Goal: Transaction & Acquisition: Subscribe to service/newsletter

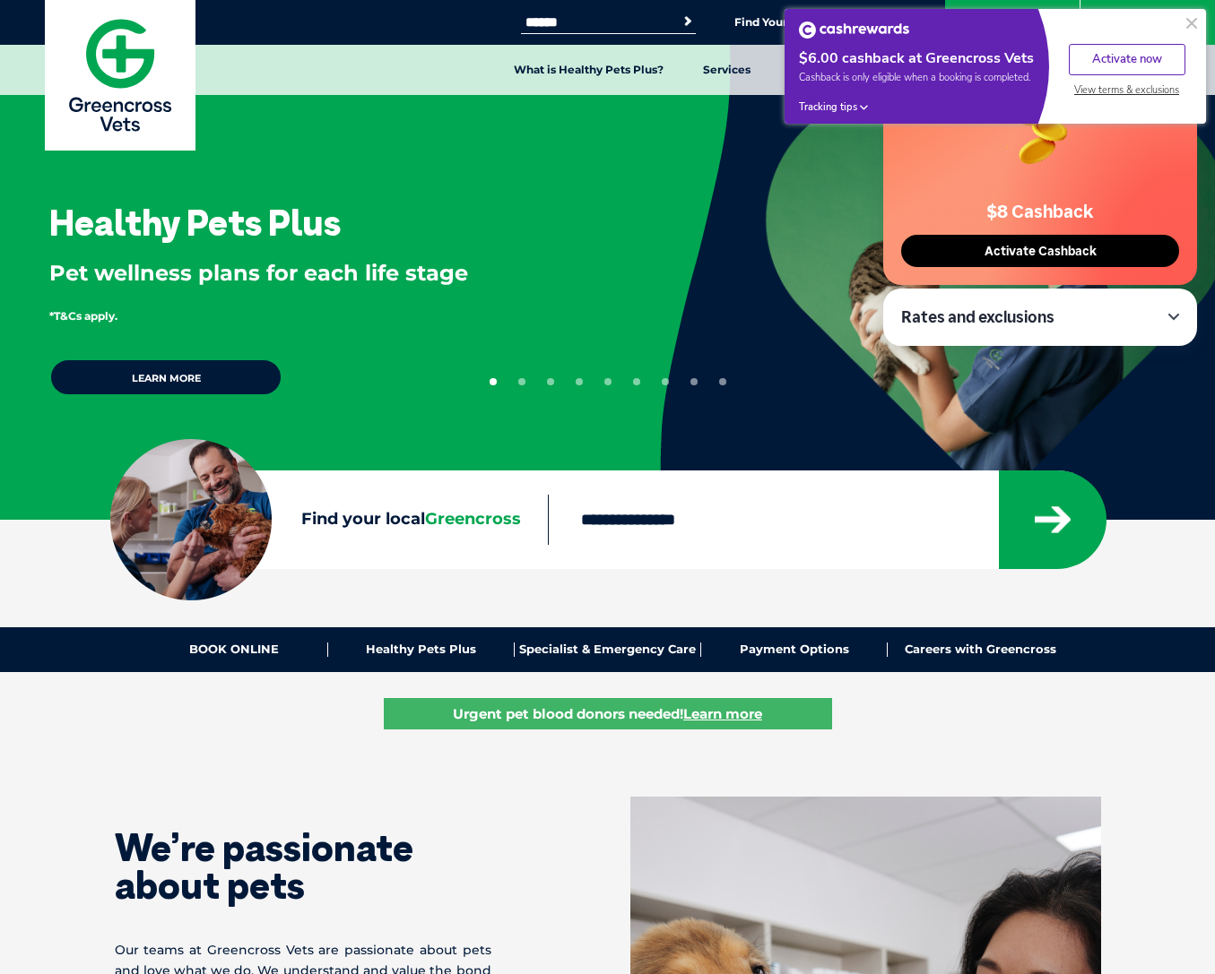
click at [1114, 57] on button "Activate now" at bounding box center [1127, 59] width 117 height 31
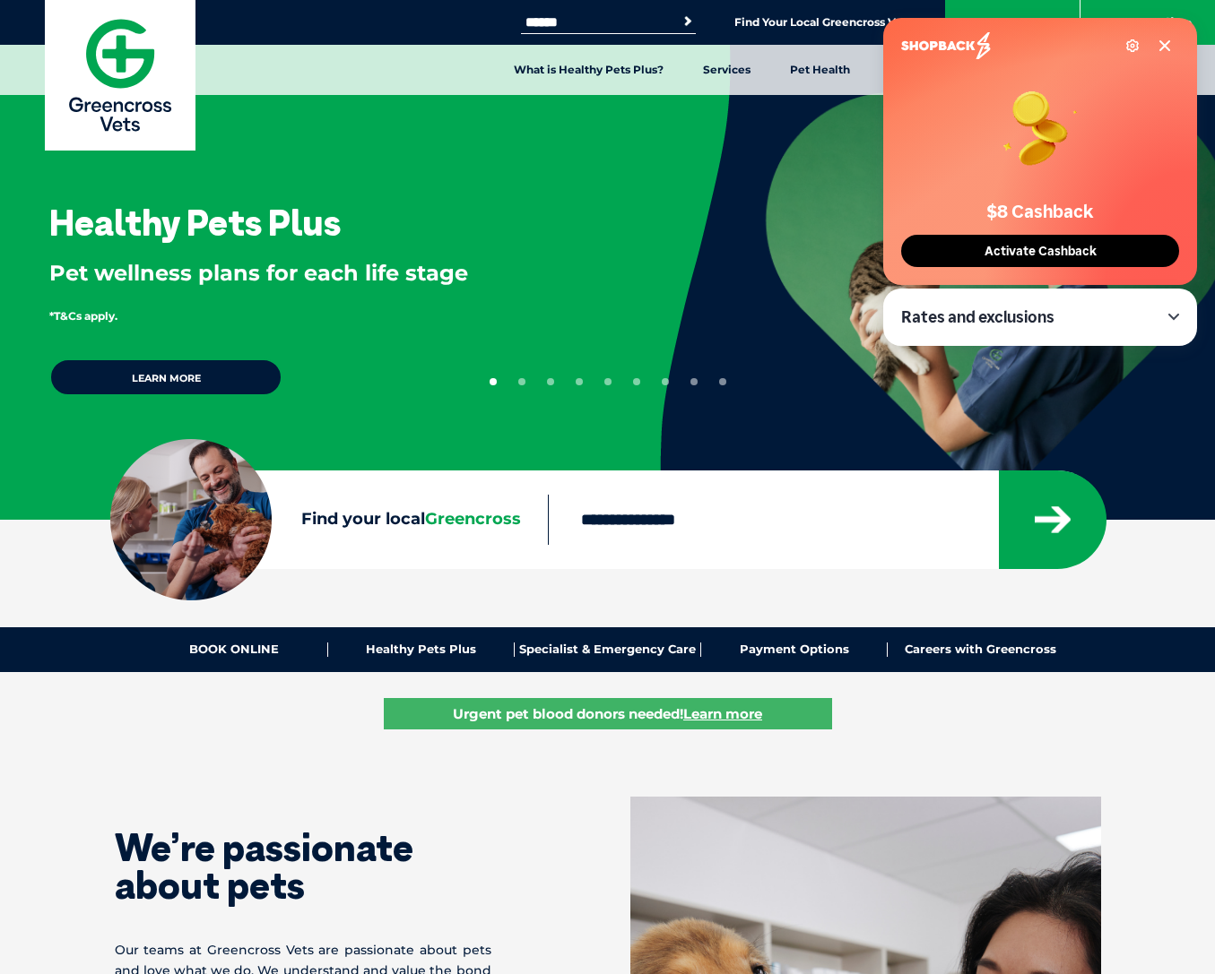
click at [1017, 254] on span "Activate Cashback" at bounding box center [1040, 251] width 123 height 15
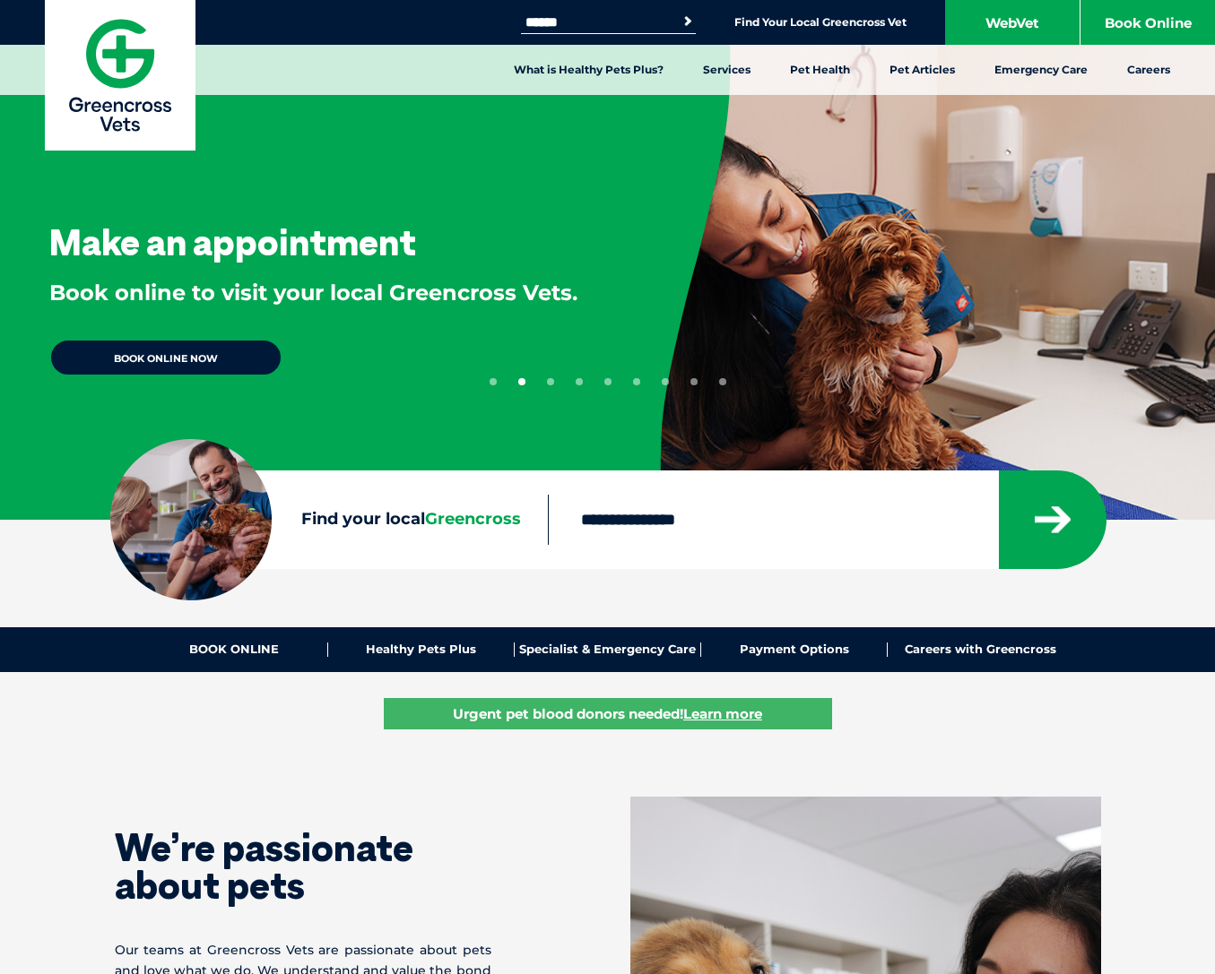
click at [655, 528] on input "Find your local Greencross" at bounding box center [773, 520] width 450 height 50
click at [680, 511] on input "Find your local Greencross" at bounding box center [773, 520] width 450 height 50
type input "****"
click at [1054, 530] on icon "submit" at bounding box center [1053, 519] width 36 height 27
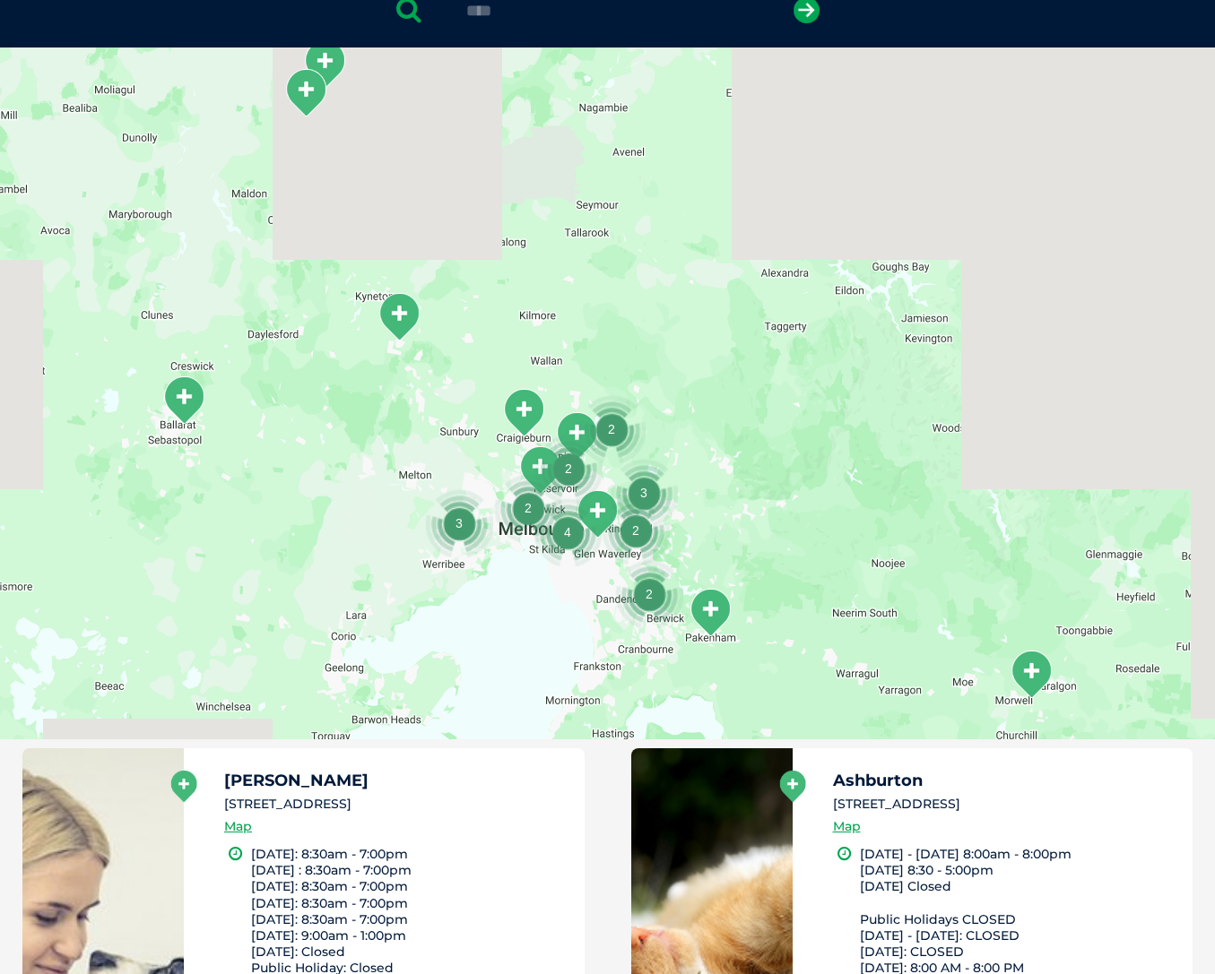
scroll to position [411, 0]
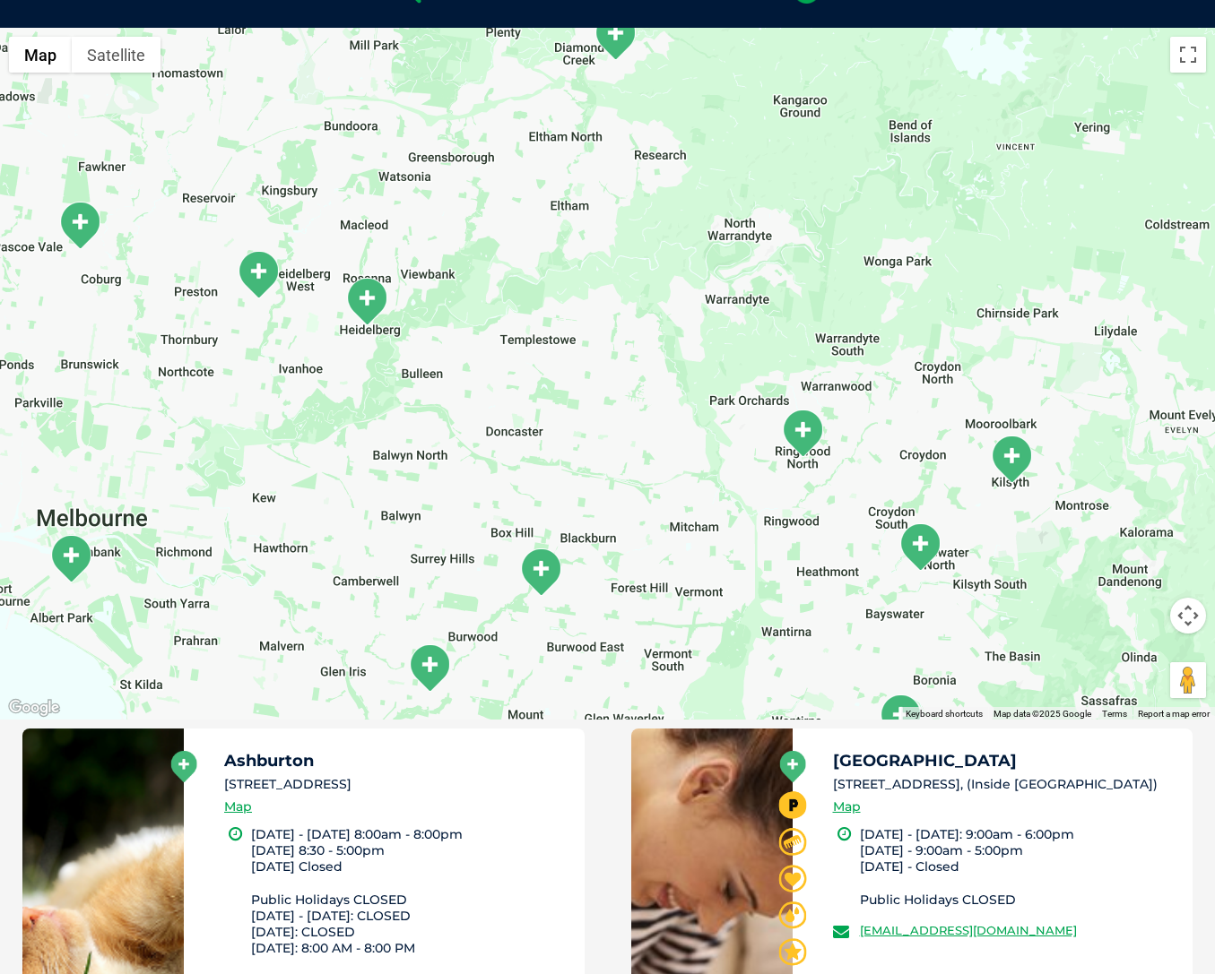
click at [1182, 611] on button "Map camera controls" at bounding box center [1188, 616] width 36 height 36
click at [843, 560] on div at bounding box center [607, 374] width 1215 height 692
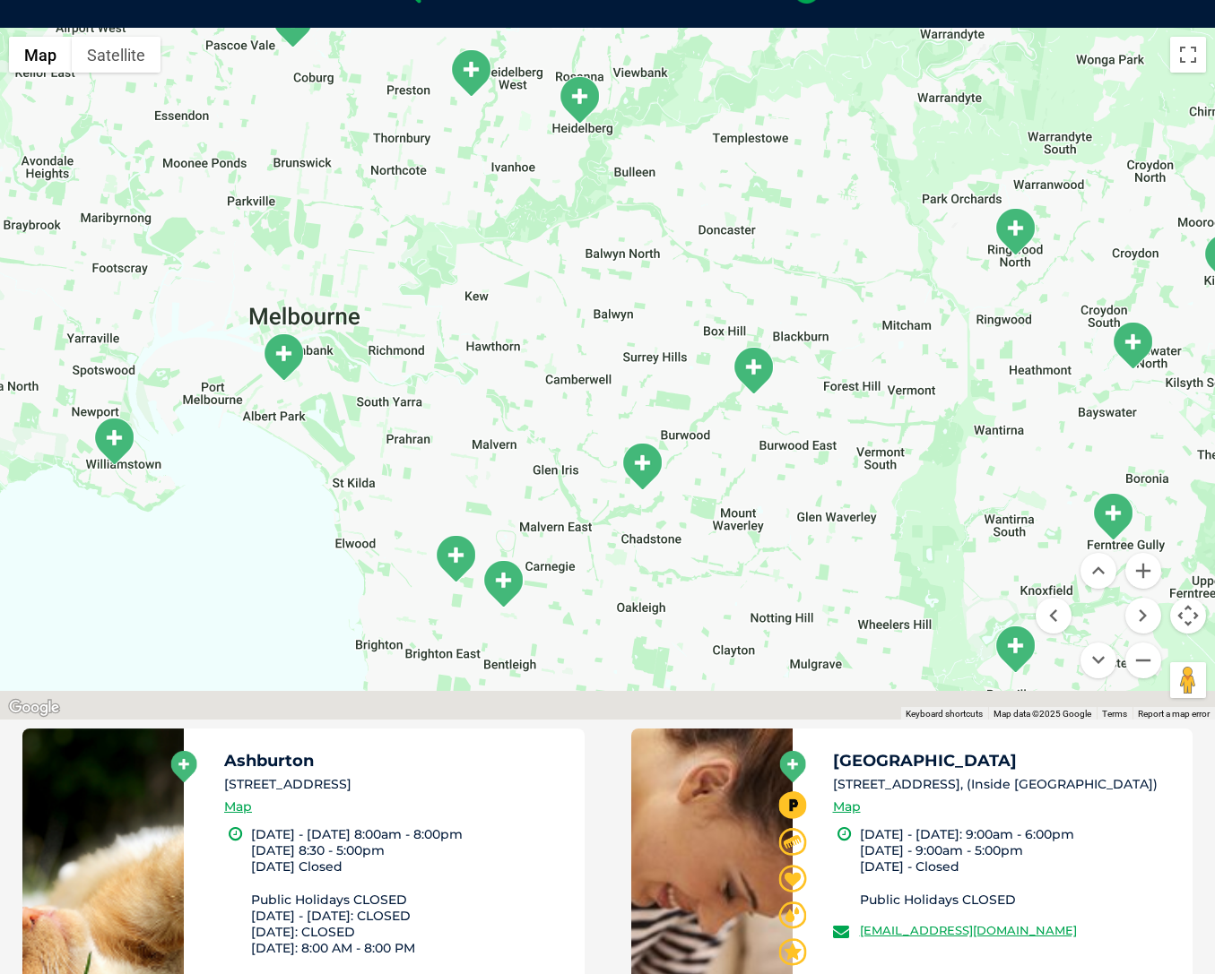
drag, startPoint x: 694, startPoint y: 636, endPoint x: 966, endPoint y: 332, distance: 408.9
click at [966, 332] on div at bounding box center [607, 374] width 1215 height 692
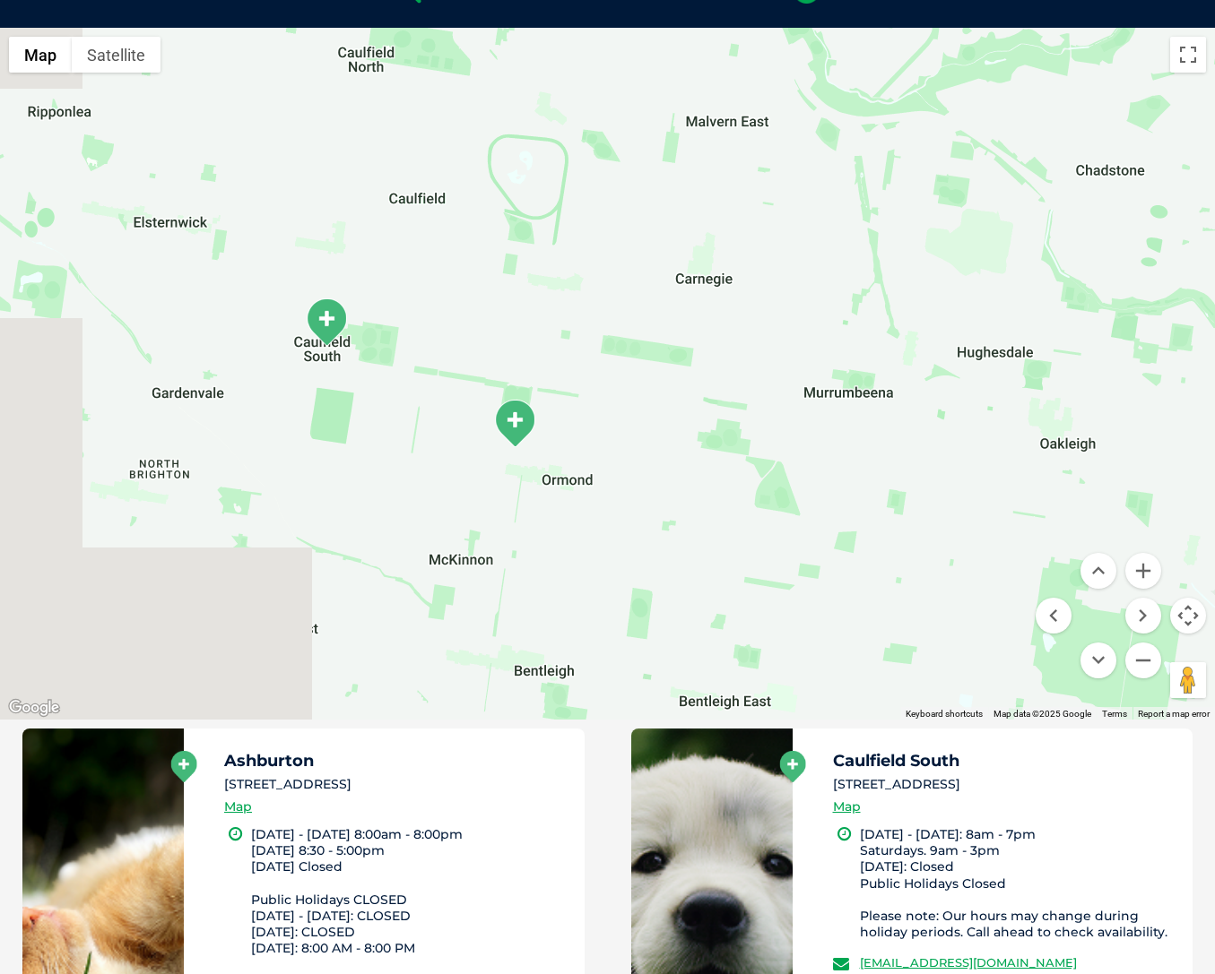
drag, startPoint x: 544, startPoint y: 552, endPoint x: 706, endPoint y: 197, distance: 389.9
click at [706, 196] on div at bounding box center [607, 374] width 1215 height 692
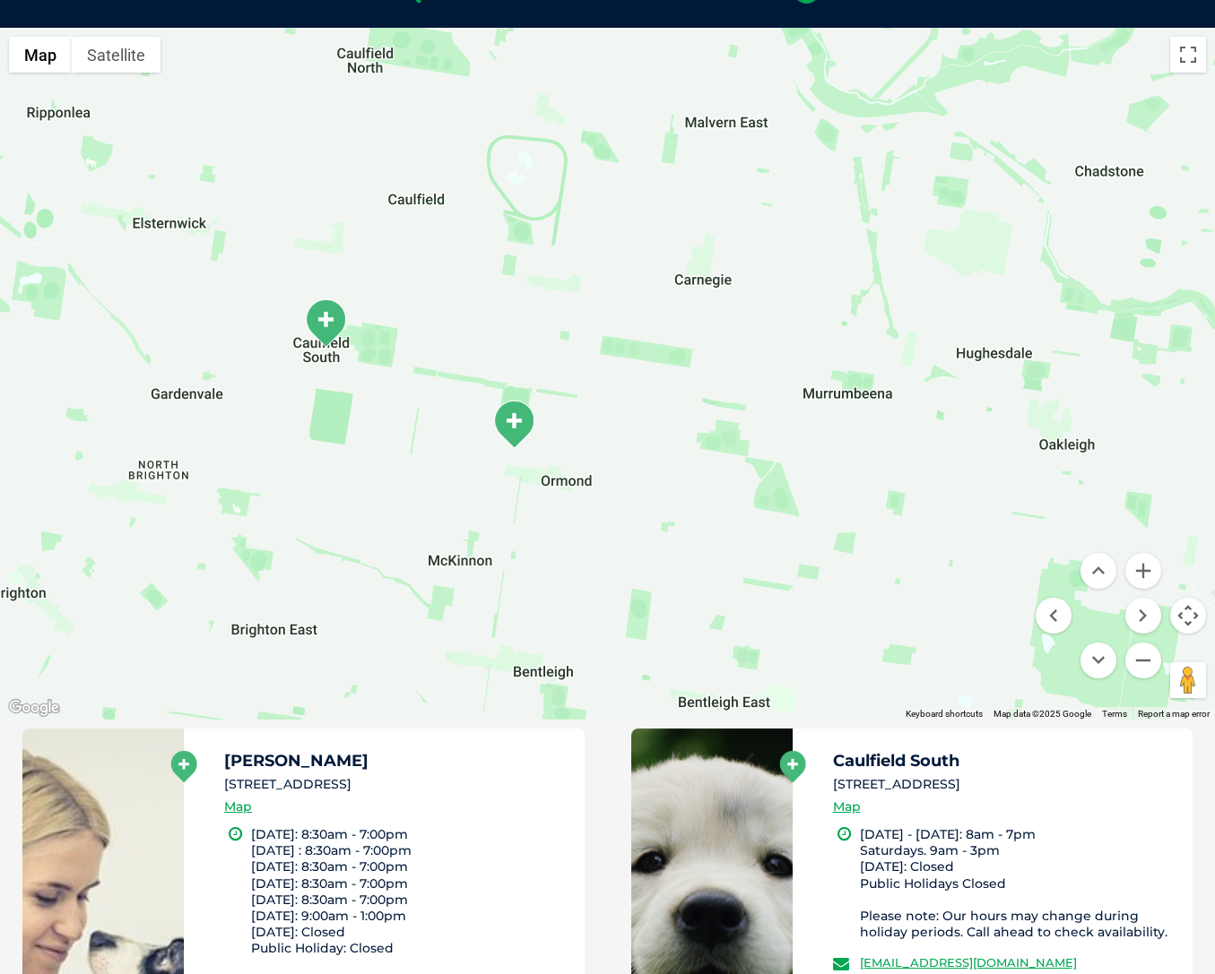
click at [323, 321] on img "Caulfield South" at bounding box center [325, 323] width 45 height 49
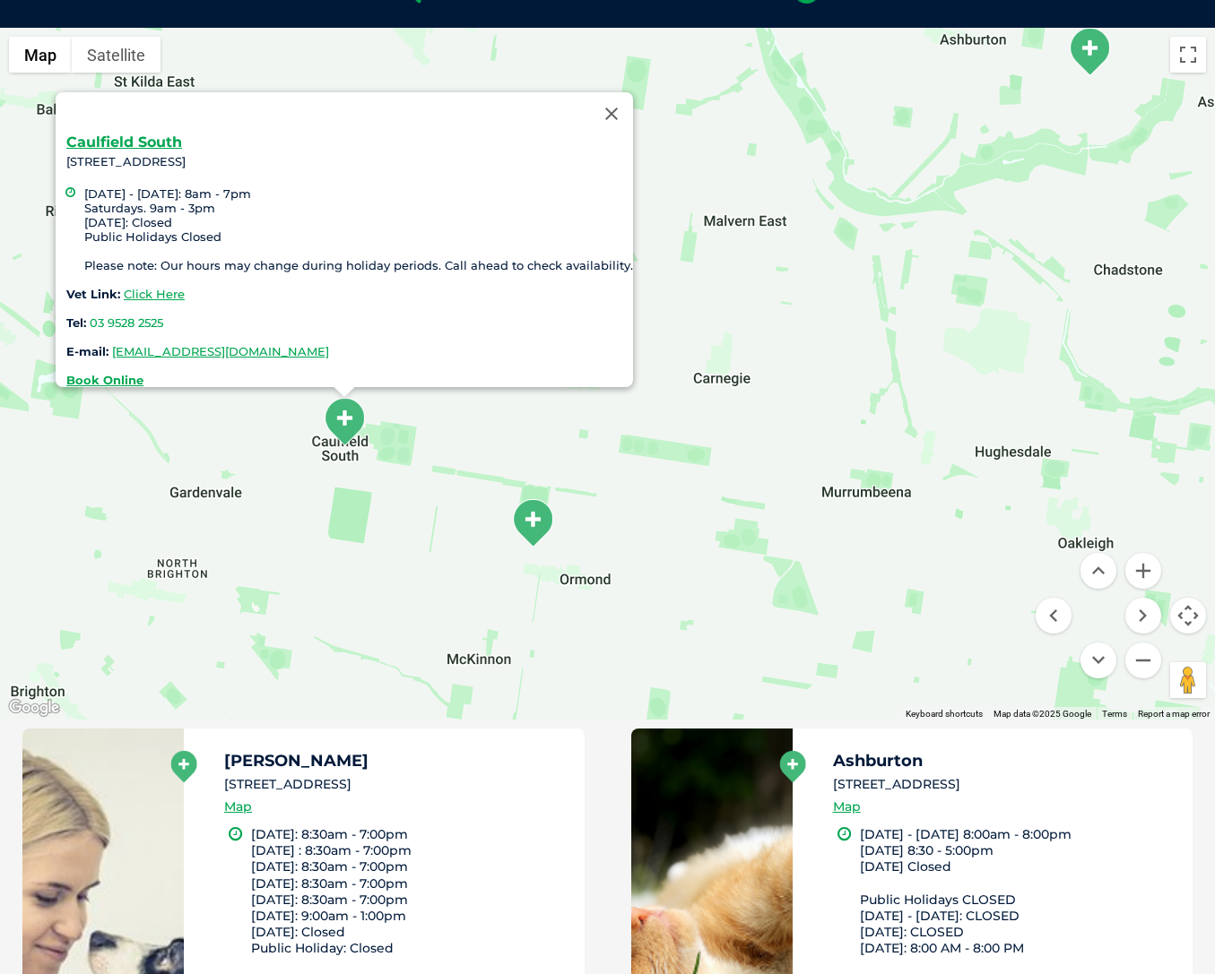
click at [537, 514] on img "Glen Eira" at bounding box center [532, 522] width 45 height 49
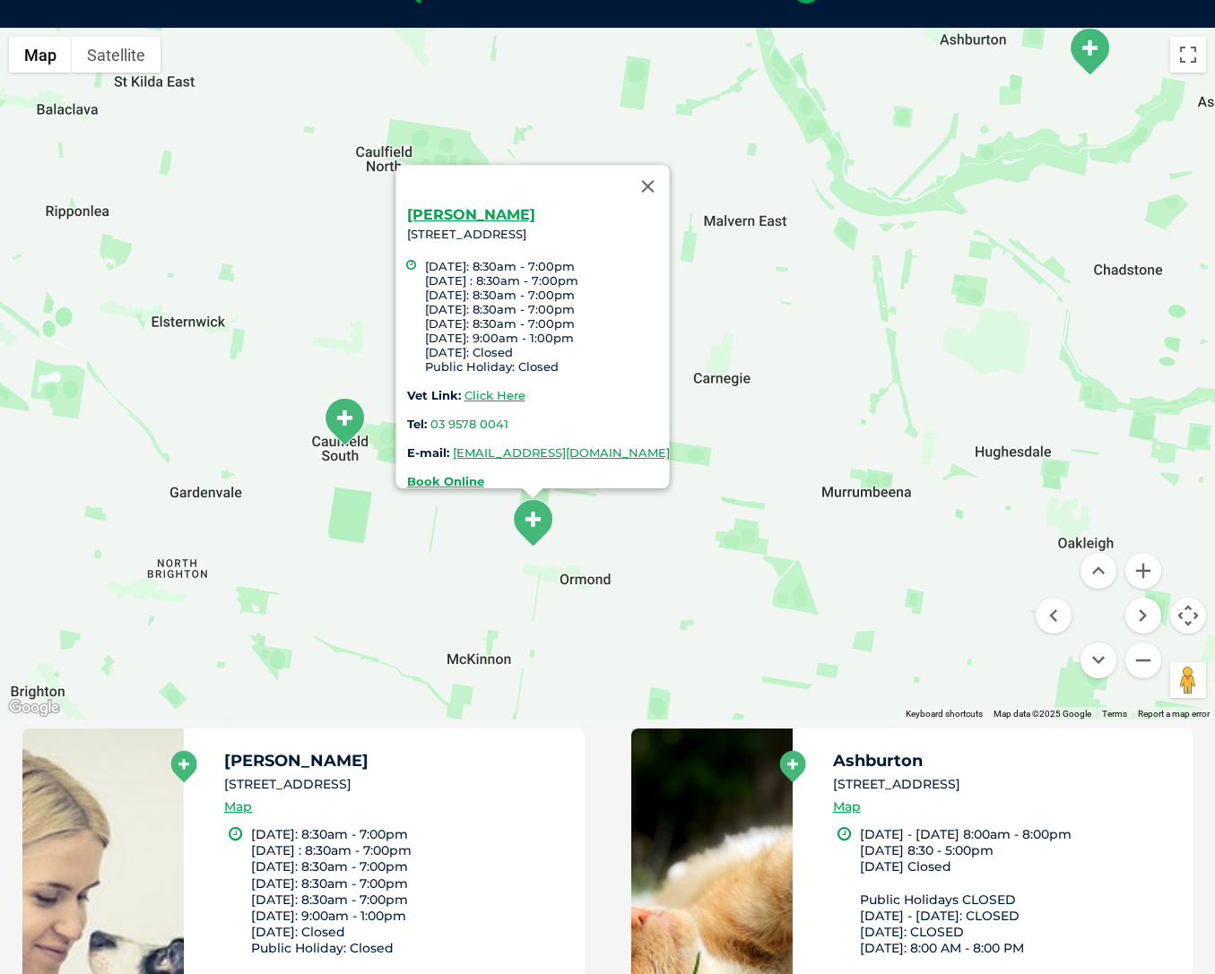
click at [775, 328] on div "Glen Eira 453 North Road VIC 3204, Ormond Monday: 8:30am - 7:00pm Tuesday : 8:3…" at bounding box center [607, 374] width 1215 height 692
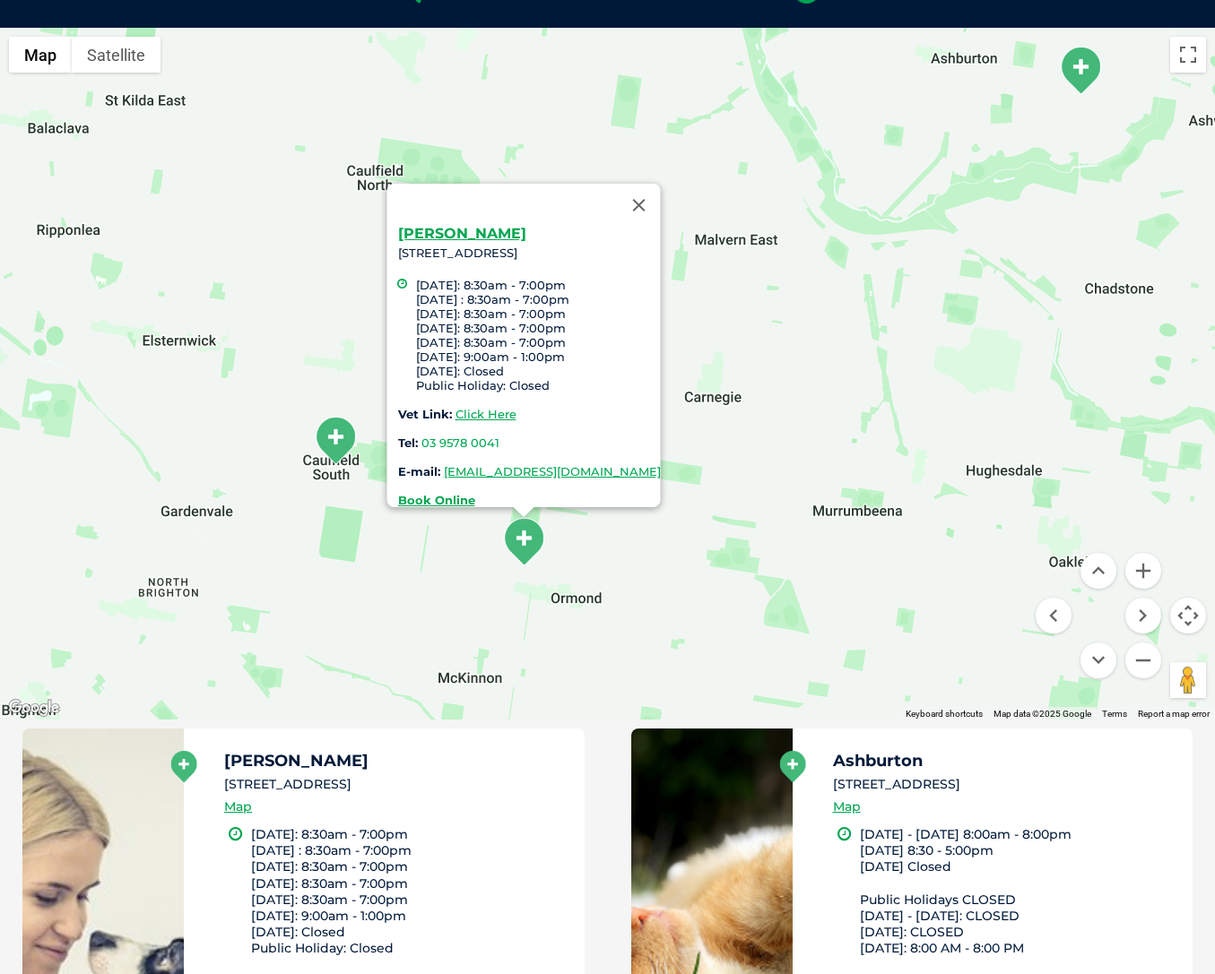
drag, startPoint x: 783, startPoint y: 273, endPoint x: 713, endPoint y: 397, distance: 142.9
click at [713, 397] on div "Glen Eira 453 North Road VIC 3204, Ormond Monday: 8:30am - 7:00pm Tuesday : 8:3…" at bounding box center [607, 374] width 1215 height 692
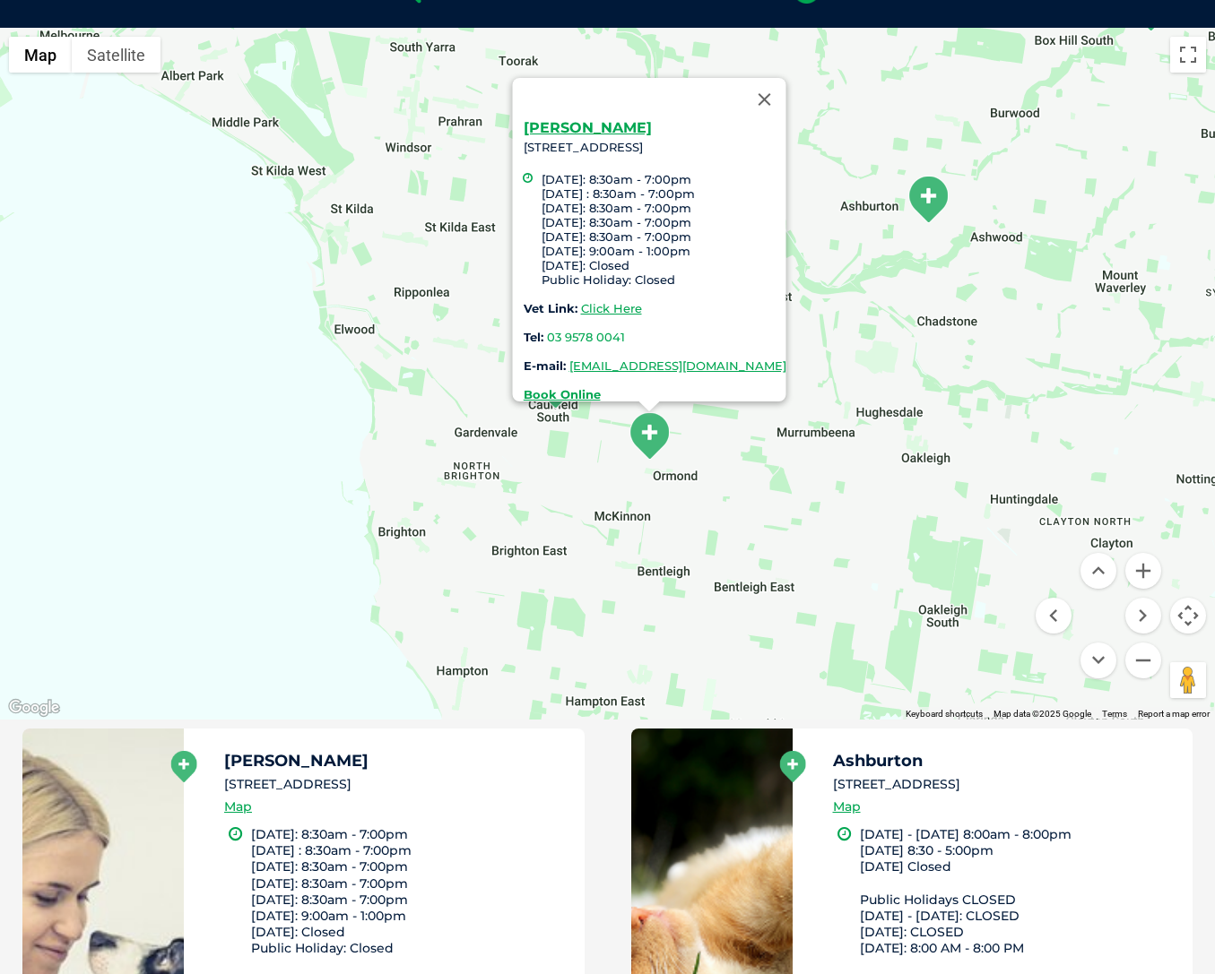
click at [841, 346] on div "Glen Eira 453 North Road VIC 3204, Ormond Monday: 8:30am - 7:00pm Tuesday : 8:3…" at bounding box center [607, 374] width 1215 height 692
click at [785, 82] on button "Close" at bounding box center [763, 99] width 43 height 43
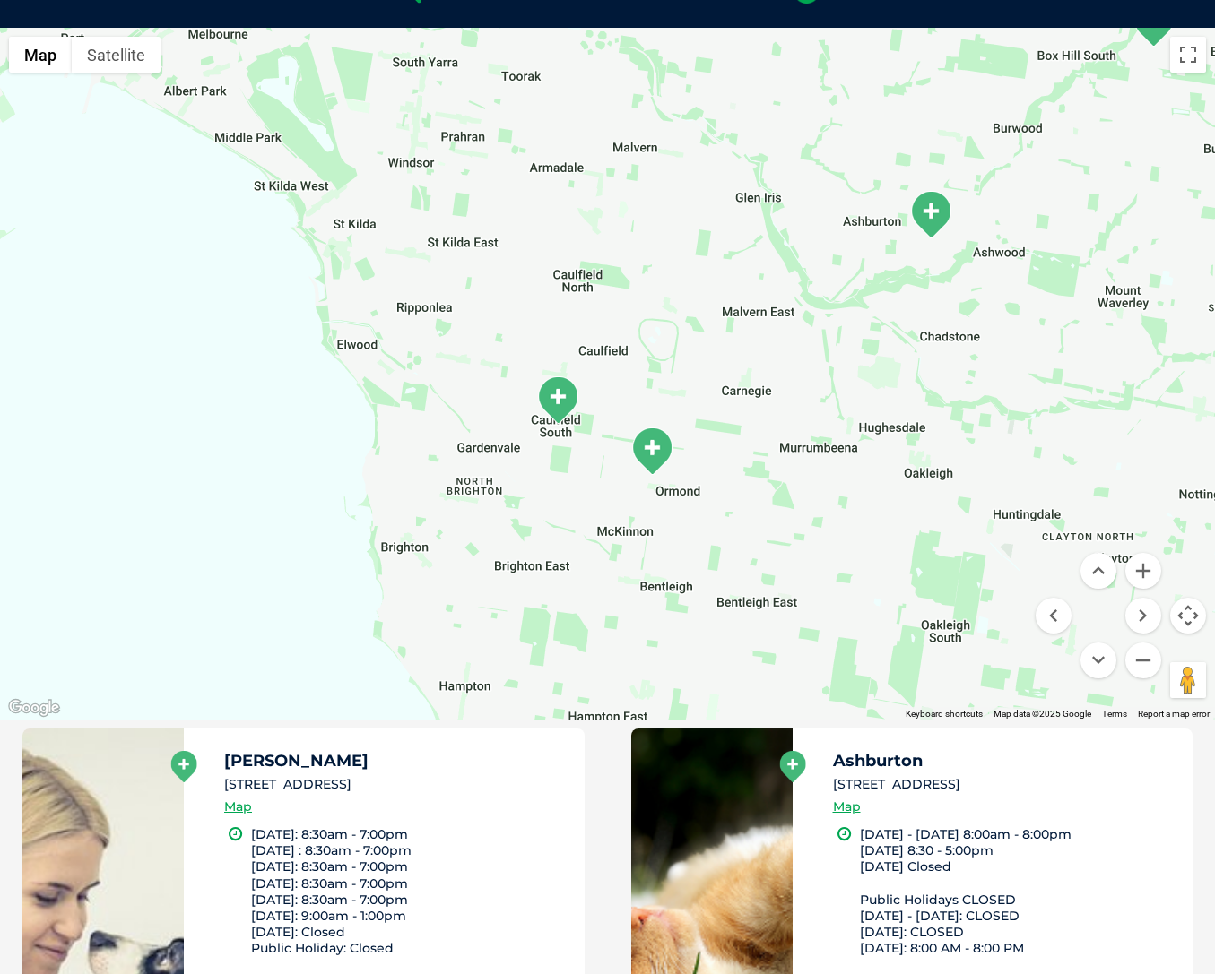
drag, startPoint x: 685, startPoint y: 284, endPoint x: 688, endPoint y: 304, distance: 19.9
click at [688, 304] on div at bounding box center [607, 374] width 1215 height 692
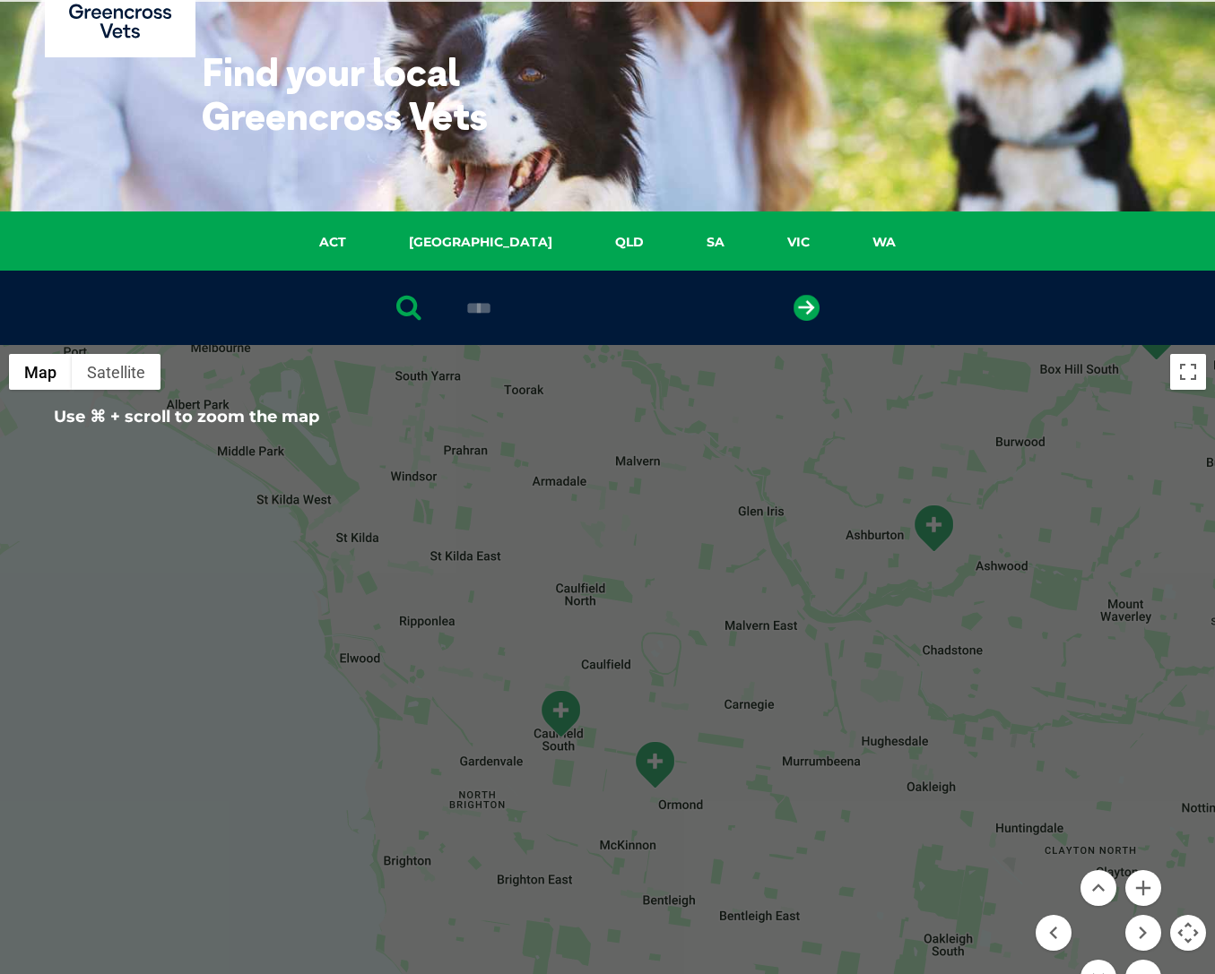
scroll to position [0, 0]
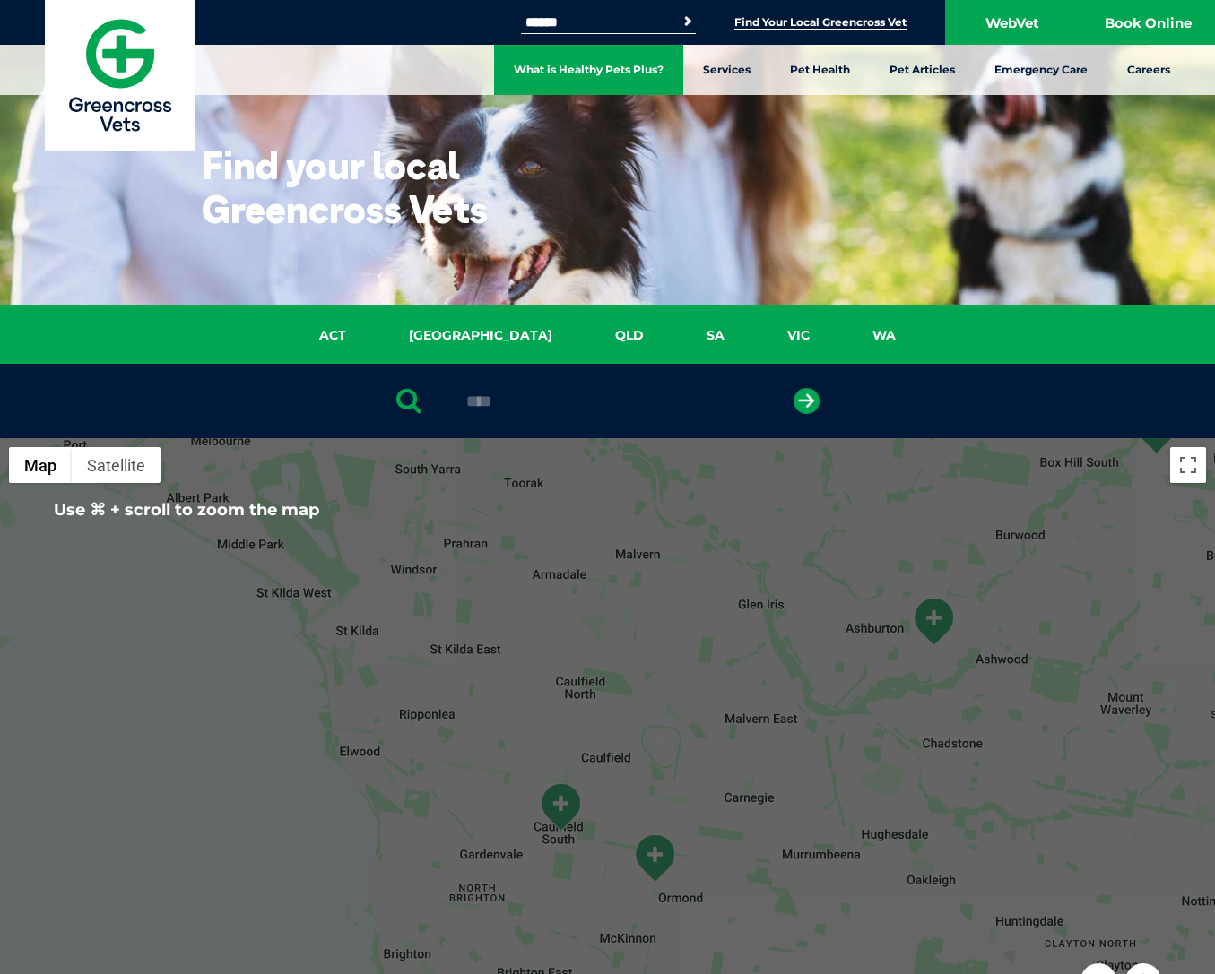
click at [606, 73] on link "What is Healthy Pets Plus?" at bounding box center [588, 70] width 189 height 50
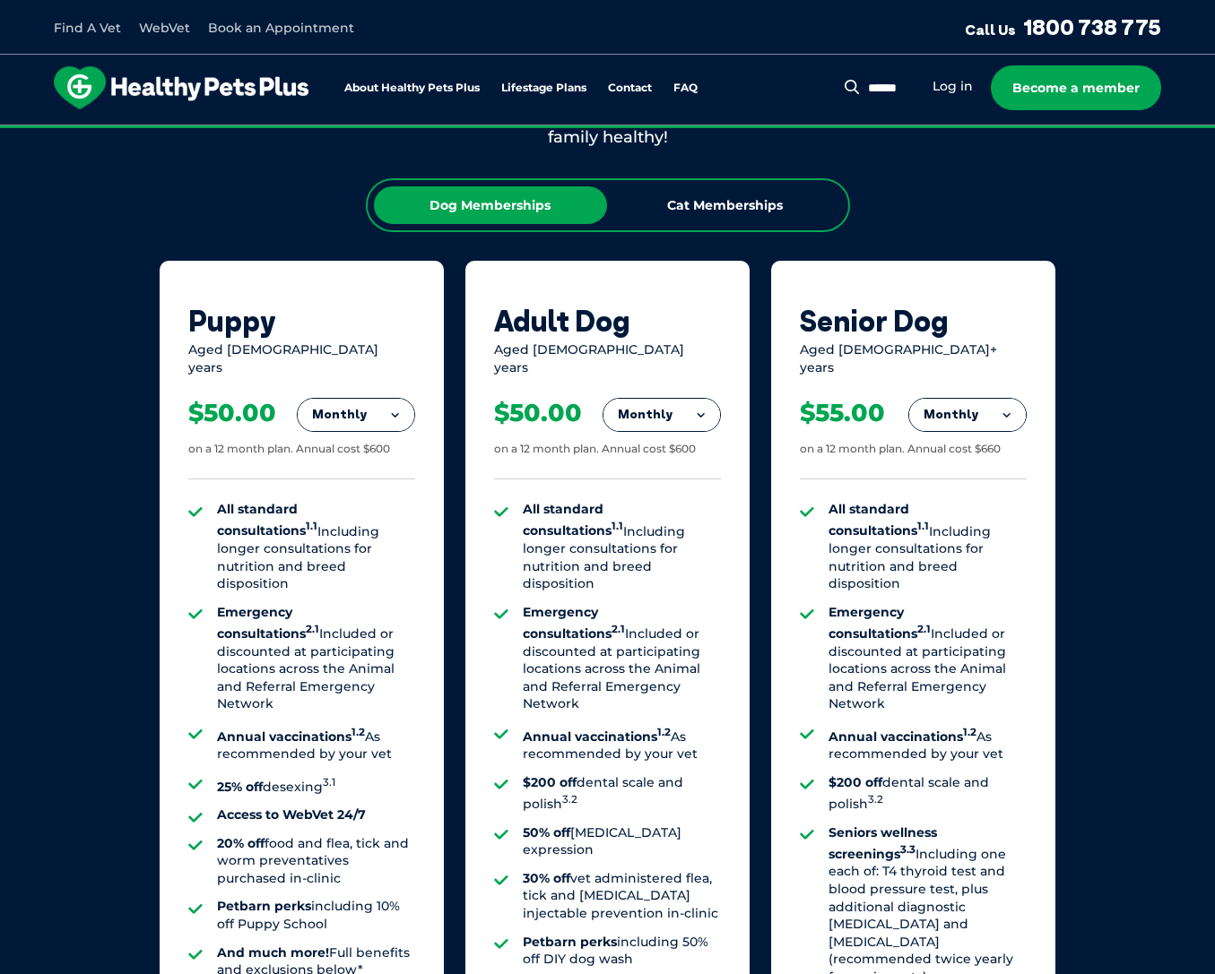
scroll to position [1093, 0]
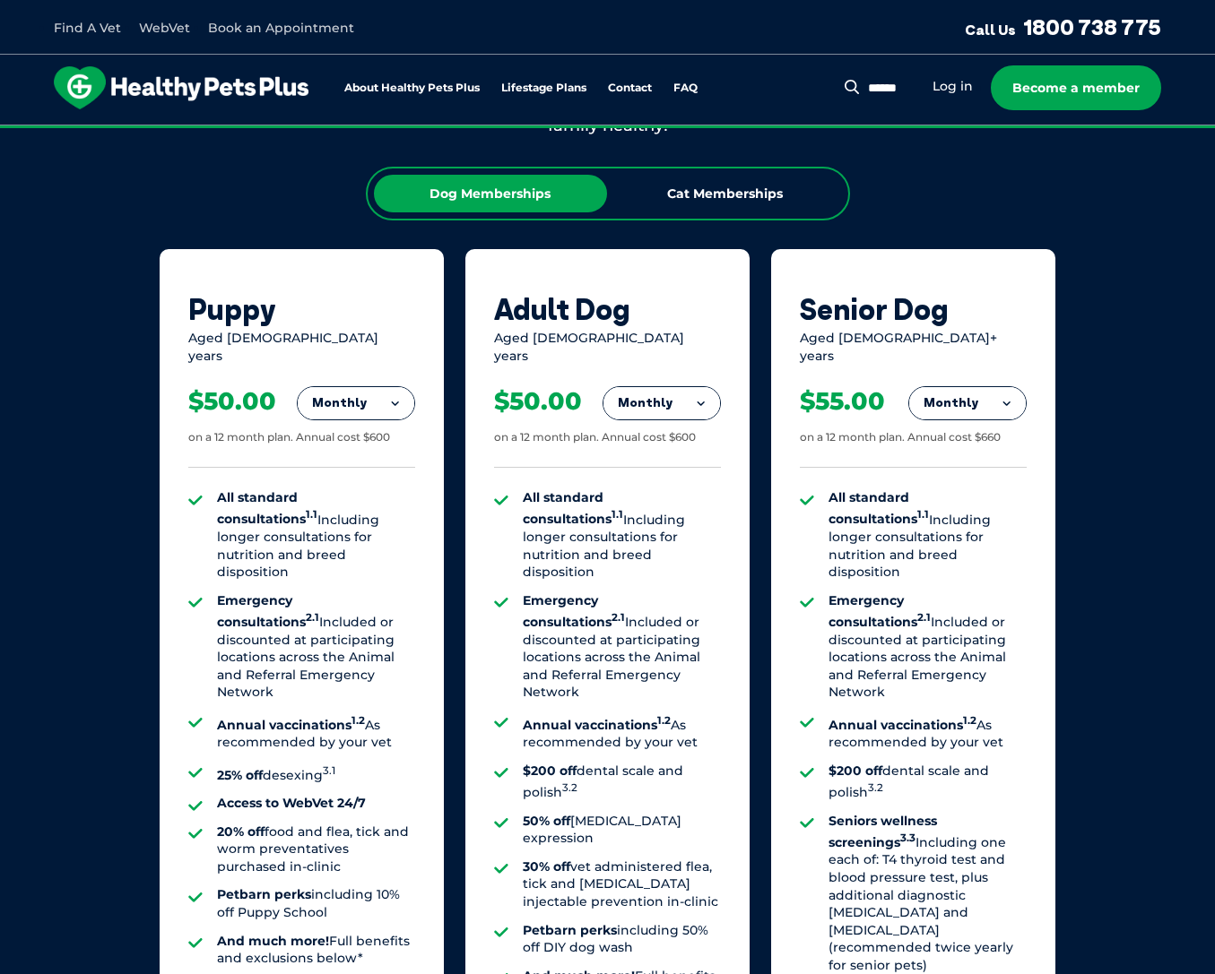
click at [681, 387] on button "Monthly" at bounding box center [661, 403] width 117 height 32
click at [684, 427] on li "Fortnightly" at bounding box center [661, 441] width 117 height 43
click at [688, 387] on button "Fortnightly" at bounding box center [656, 403] width 126 height 32
click at [679, 505] on li "Yearly" at bounding box center [656, 526] width 126 height 42
click at [680, 387] on button "Yearly" at bounding box center [661, 403] width 117 height 32
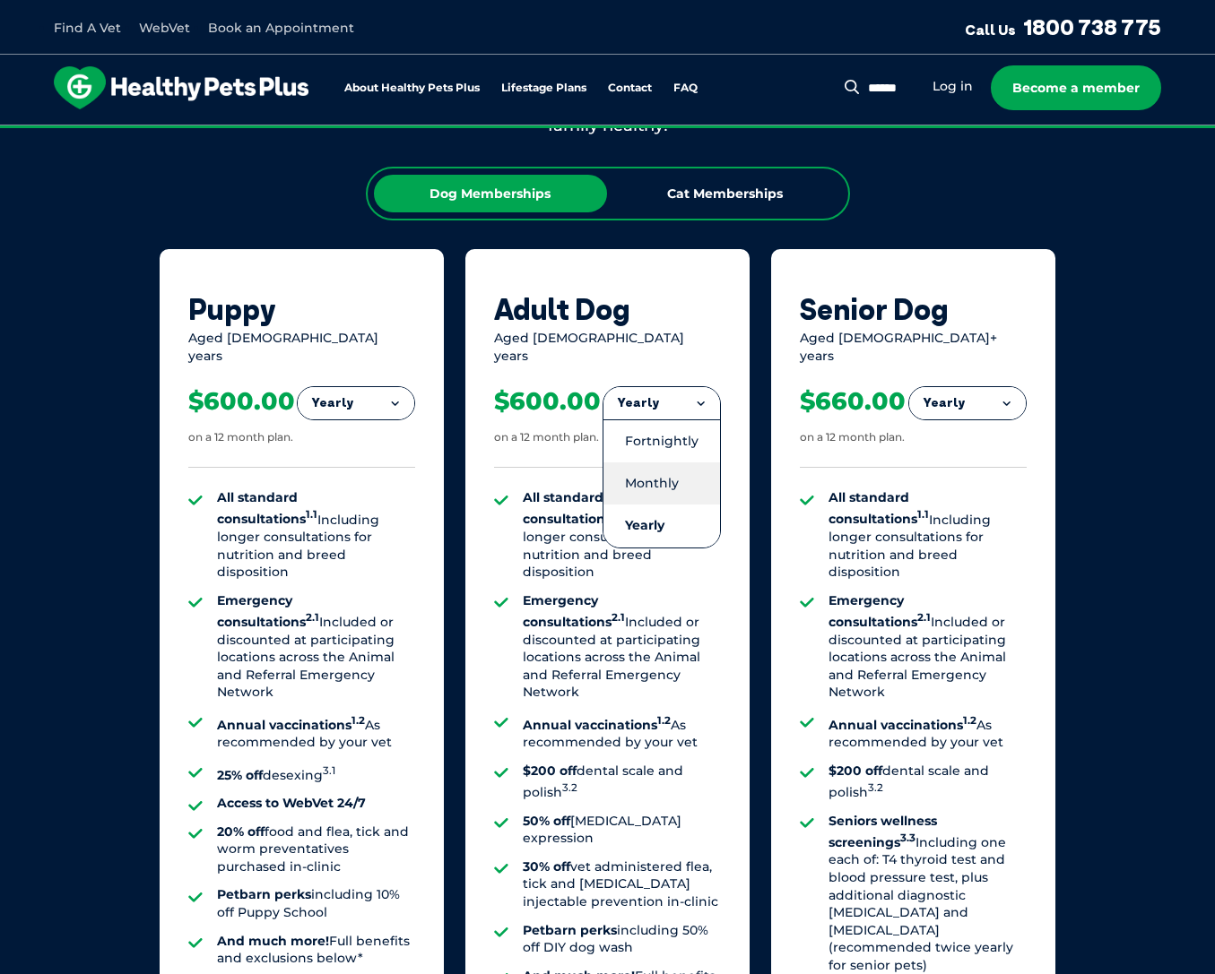
click at [668, 463] on li "Monthly" at bounding box center [661, 484] width 117 height 42
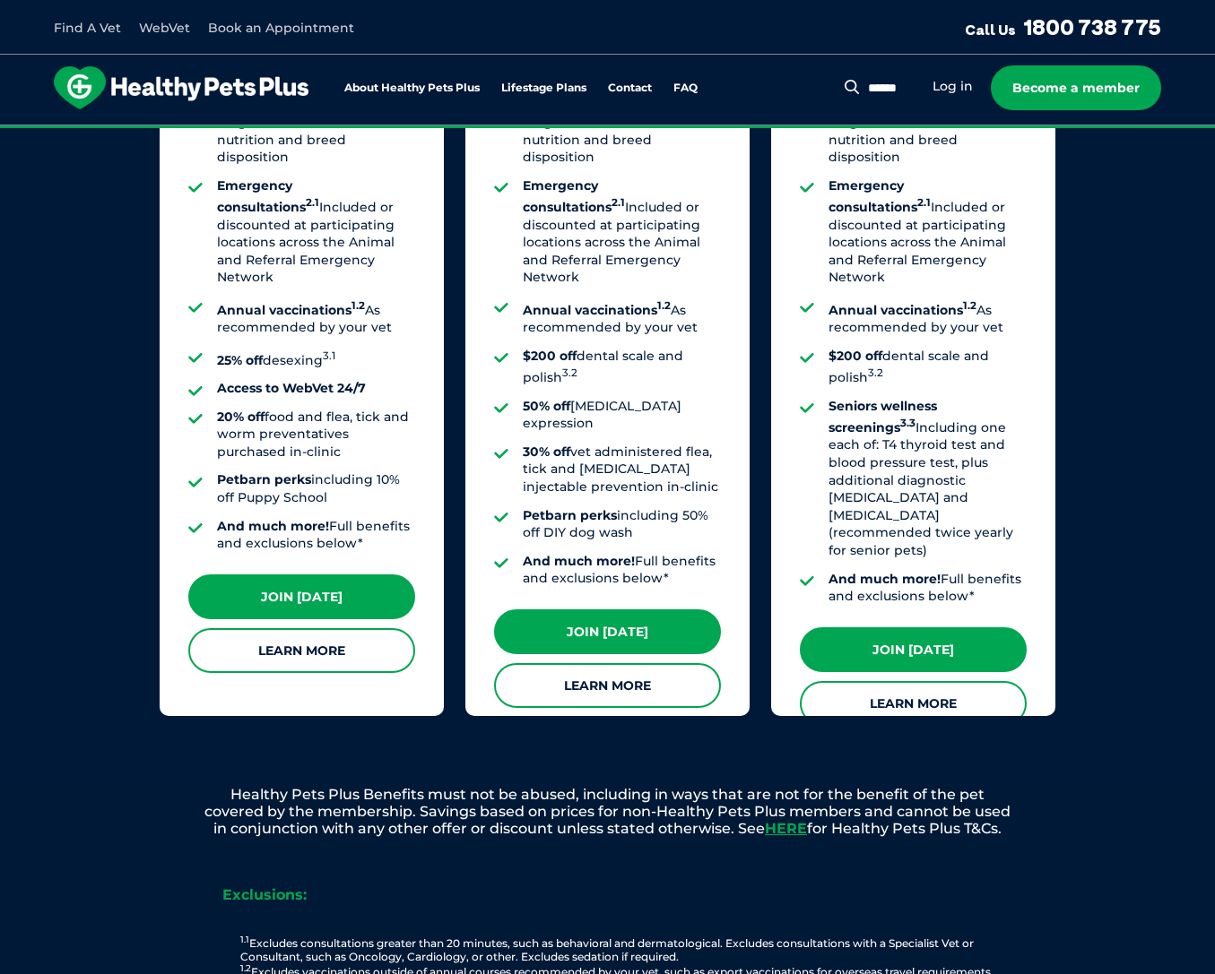
scroll to position [1580, 0]
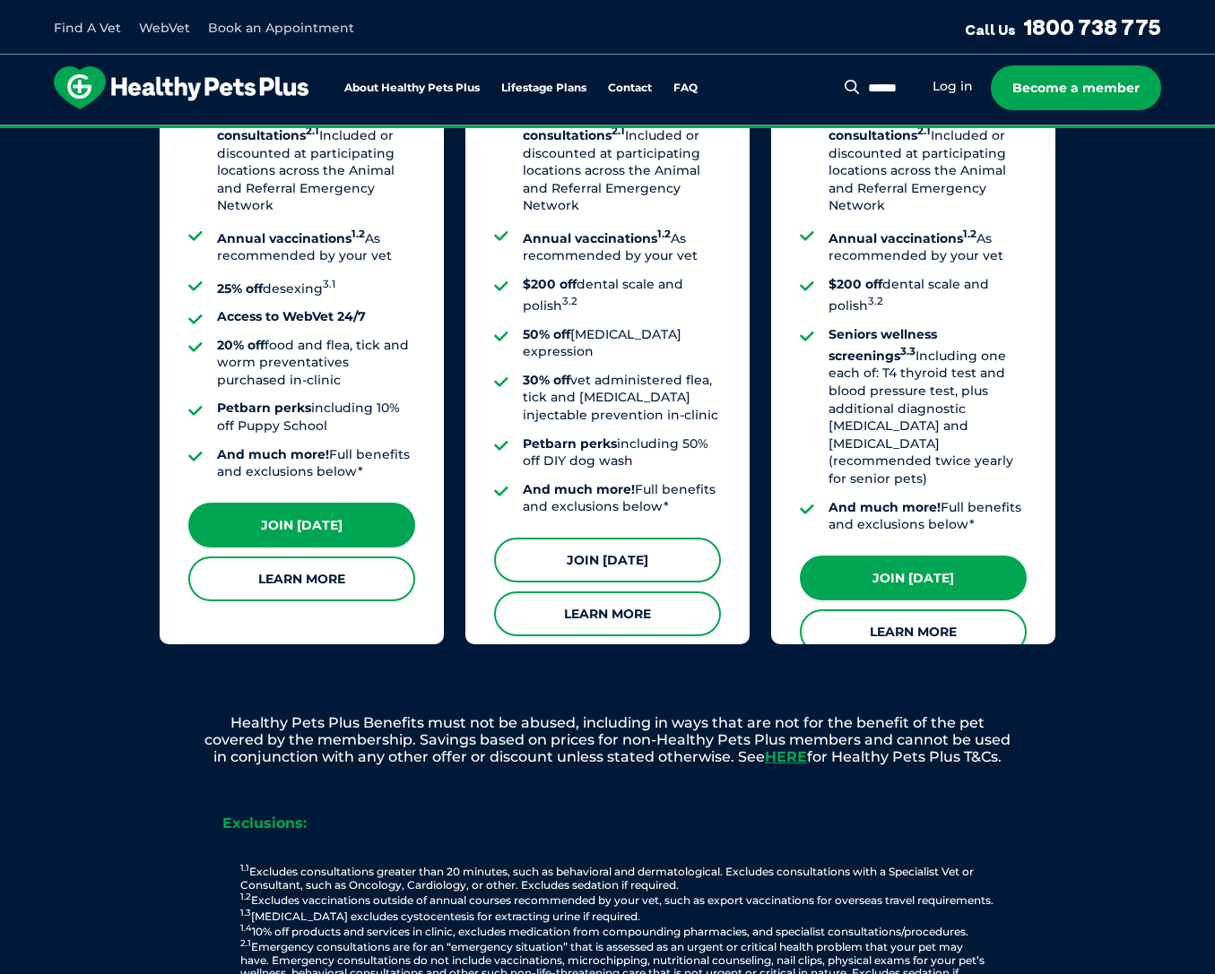
click at [631, 538] on link "Join [DATE]" at bounding box center [607, 560] width 227 height 45
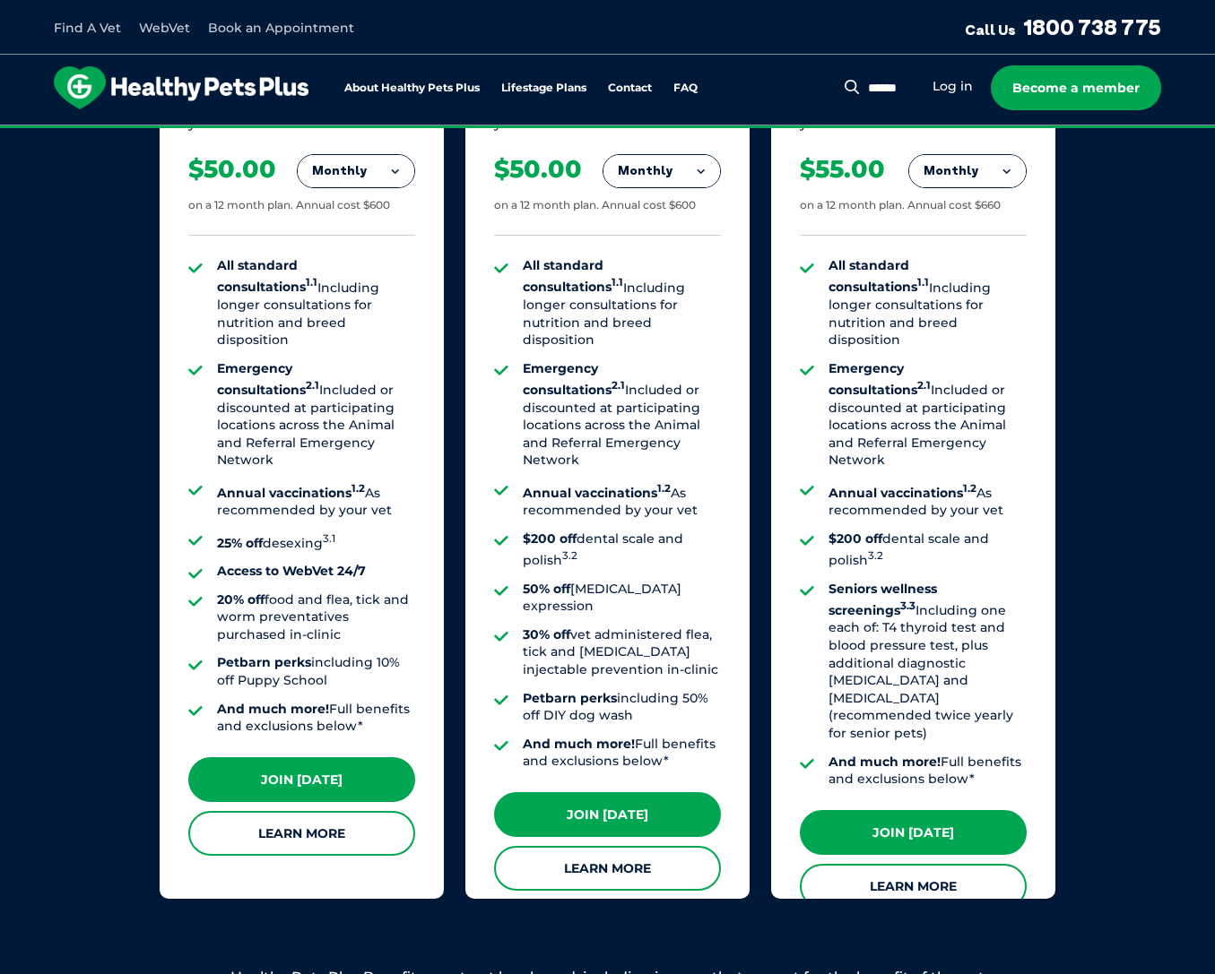
scroll to position [1323, 0]
